Goal: Task Accomplishment & Management: Use online tool/utility

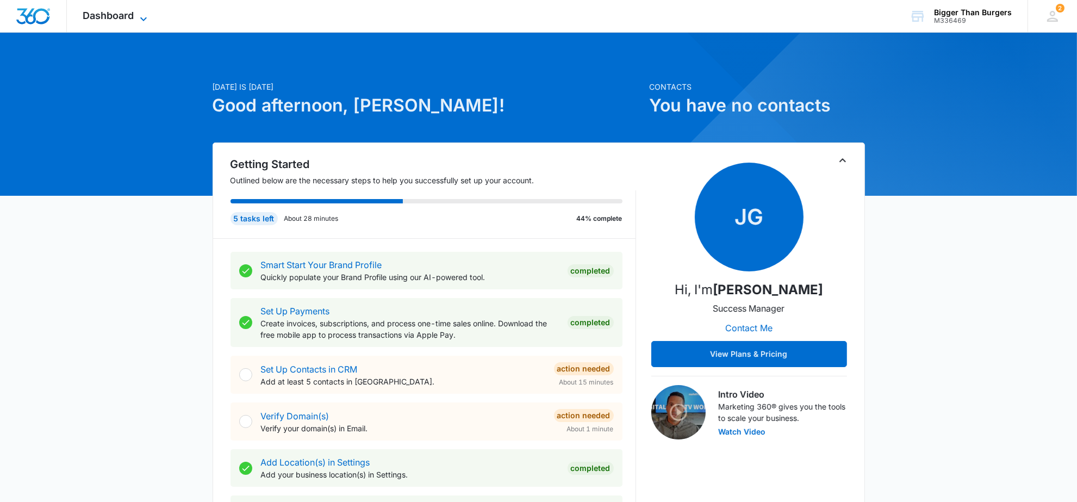
click at [133, 20] on span "Dashboard" at bounding box center [108, 15] width 51 height 11
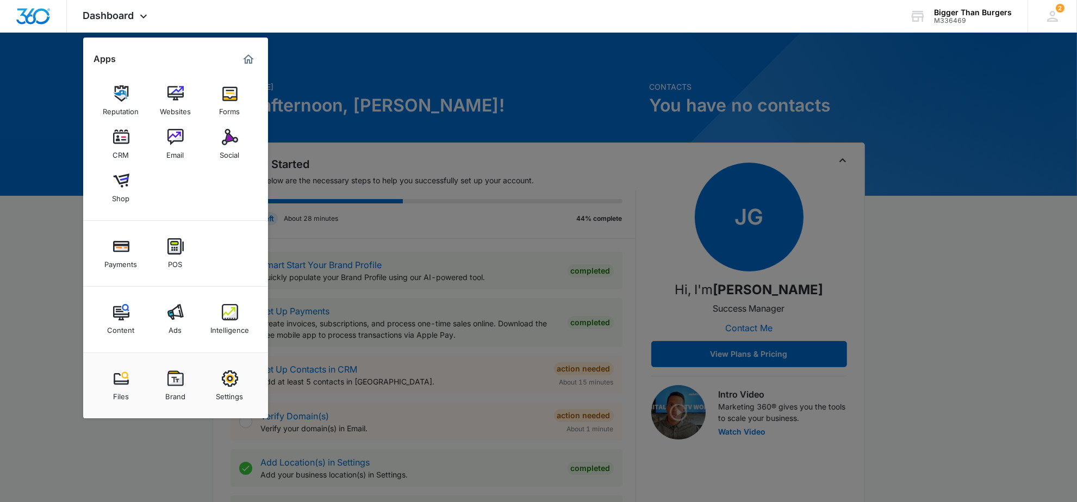
click at [1005, 268] on div at bounding box center [538, 251] width 1077 height 502
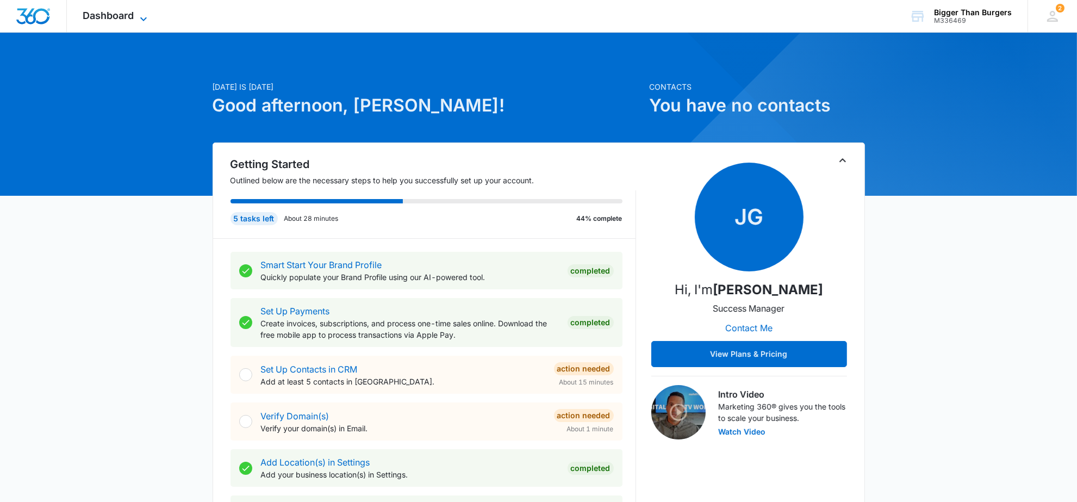
scroll to position [1, 0]
click at [128, 16] on span "Dashboard" at bounding box center [108, 15] width 51 height 11
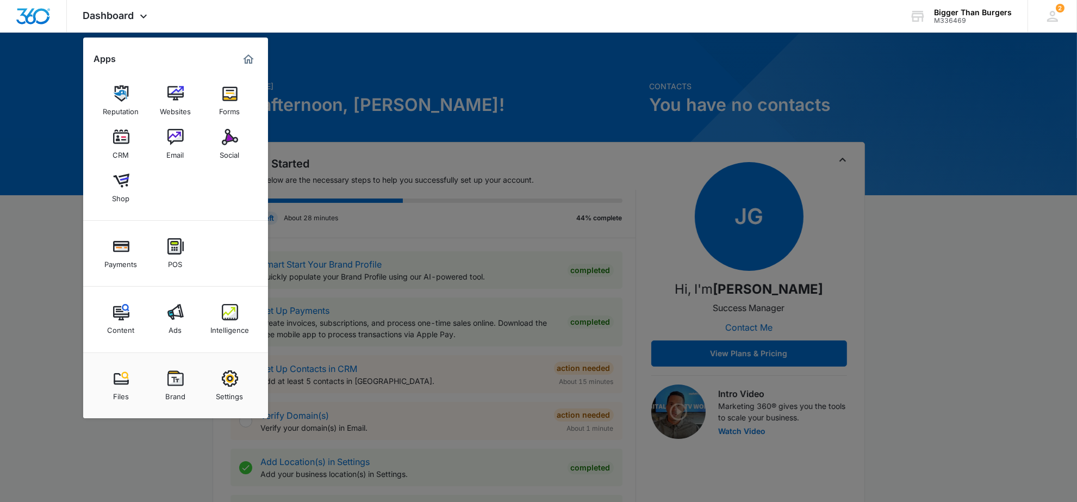
click at [182, 139] on img at bounding box center [176, 137] width 16 height 16
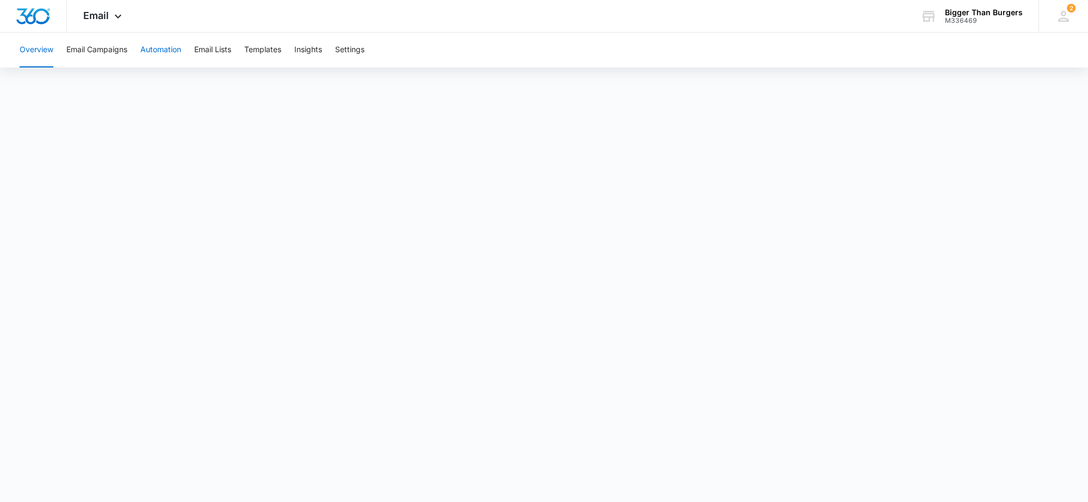
click at [153, 45] on button "Automation" at bounding box center [160, 50] width 41 height 35
click at [269, 49] on button "Templates" at bounding box center [262, 50] width 37 height 35
click at [102, 10] on span "Email" at bounding box center [96, 15] width 26 height 11
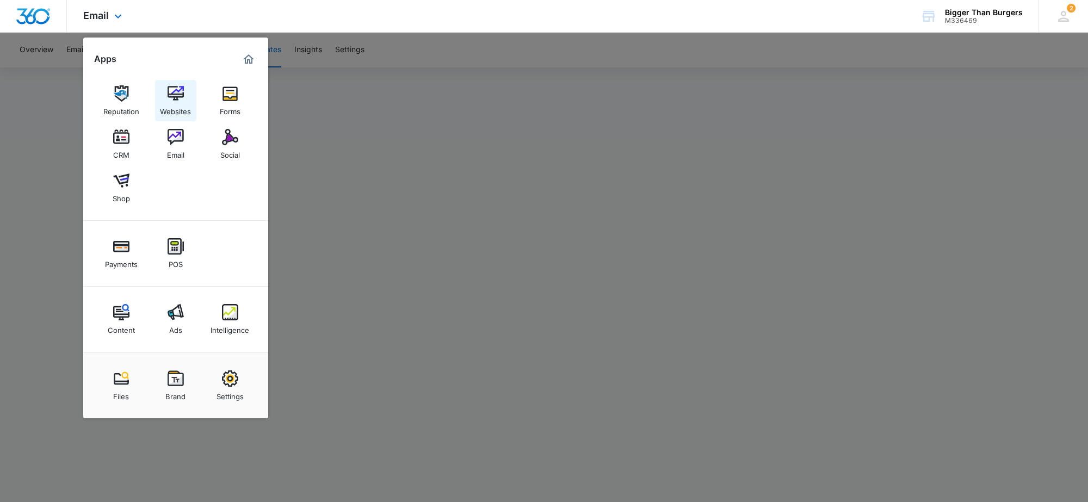
click at [179, 98] on img at bounding box center [176, 93] width 16 height 16
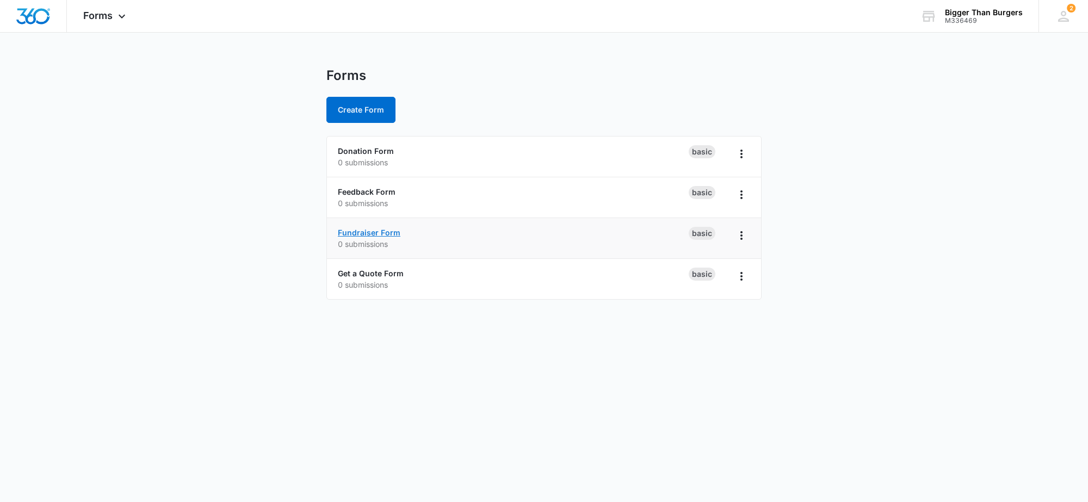
click at [381, 234] on link "Fundraiser Form" at bounding box center [369, 232] width 63 height 9
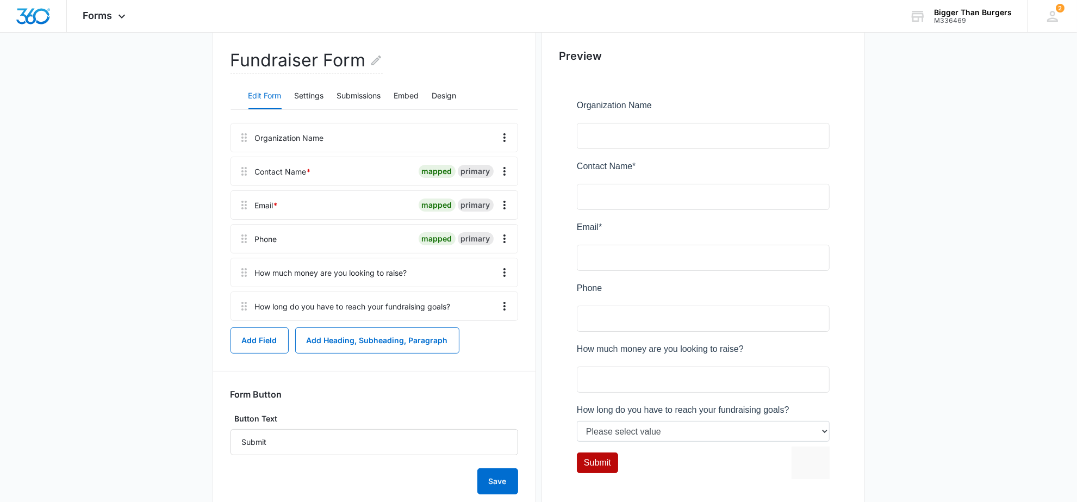
scroll to position [145, 0]
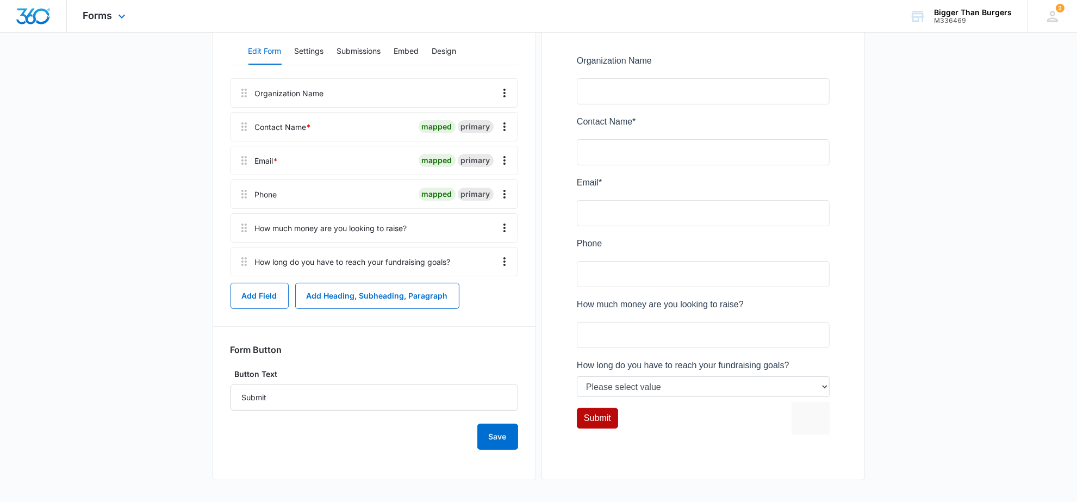
click at [36, 16] on img "Dashboard" at bounding box center [33, 16] width 35 height 16
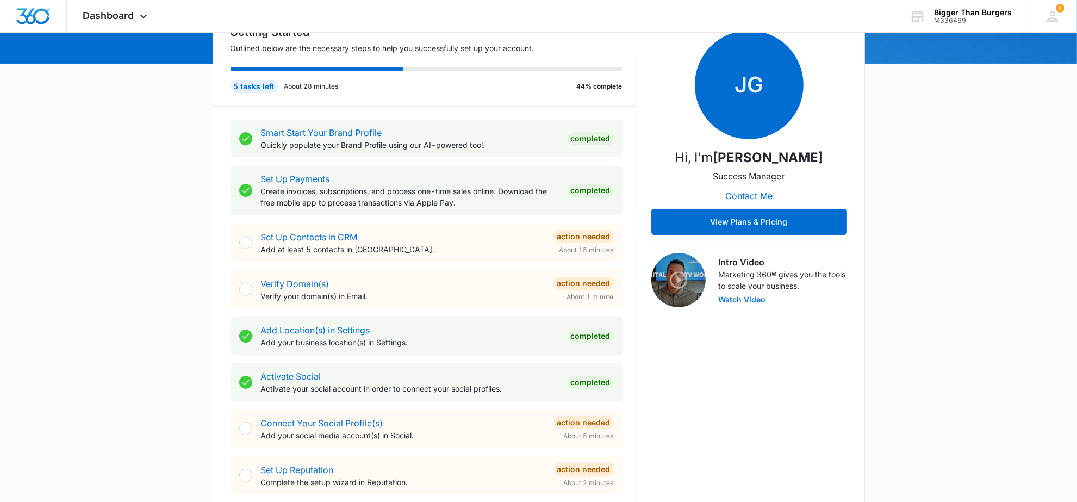
scroll to position [179, 0]
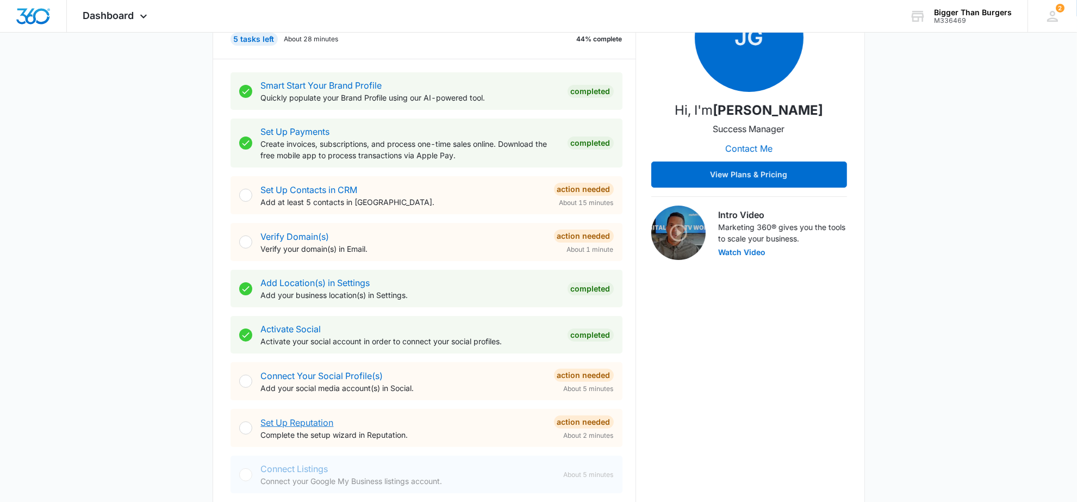
click at [314, 423] on link "Set Up Reputation" at bounding box center [297, 422] width 73 height 11
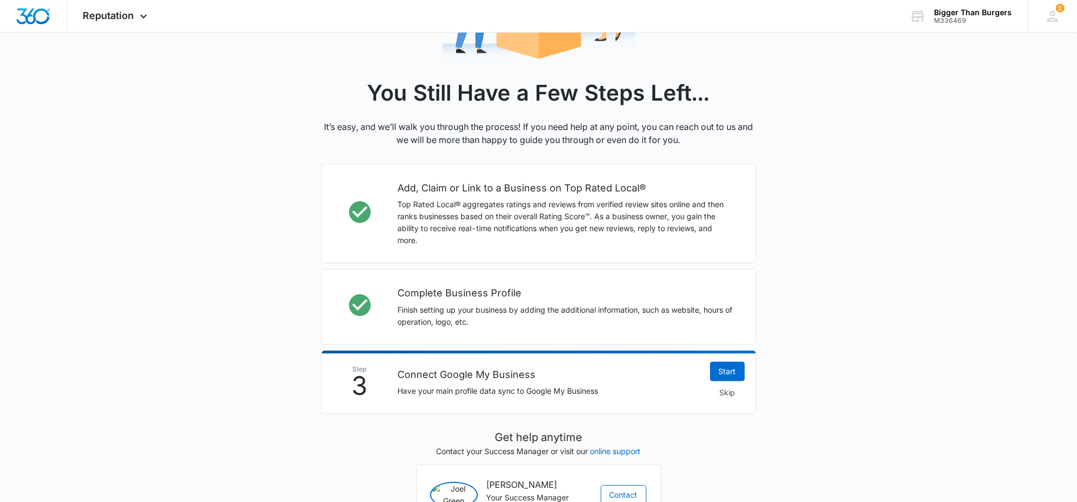
scroll to position [264, 0]
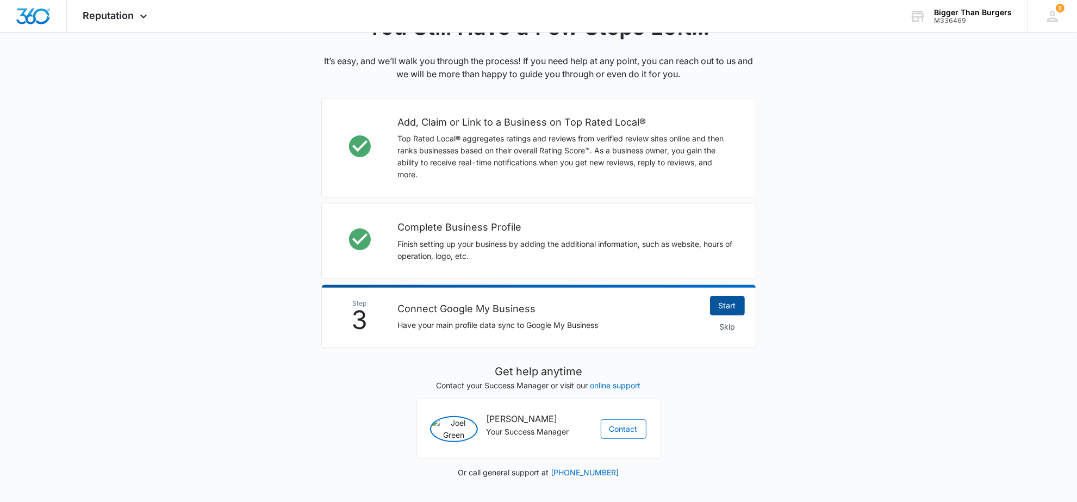
click at [732, 307] on link "Start" at bounding box center [727, 306] width 35 height 20
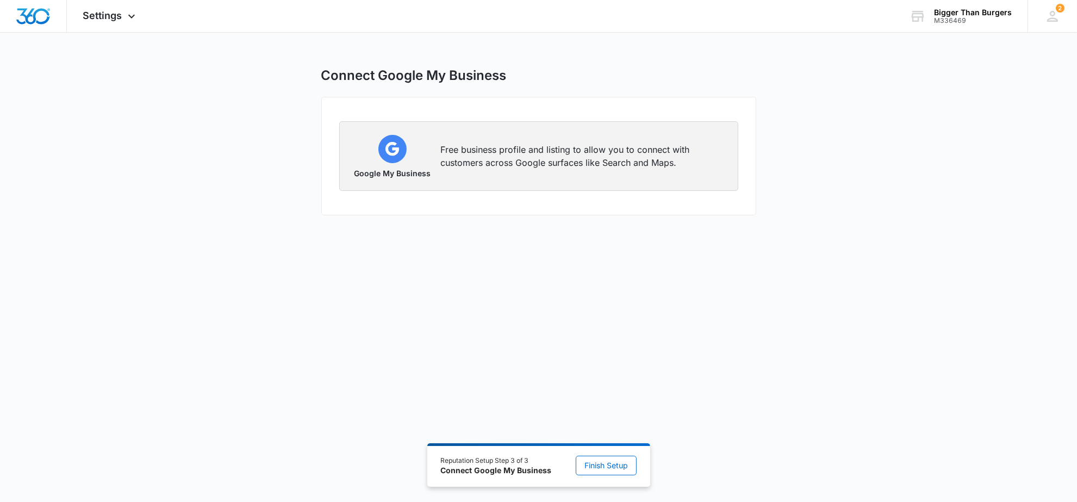
click at [476, 147] on p "Free business profile and listing to allow you to connect with customers across…" at bounding box center [583, 156] width 284 height 26
